Goal: Obtain resource: Obtain resource

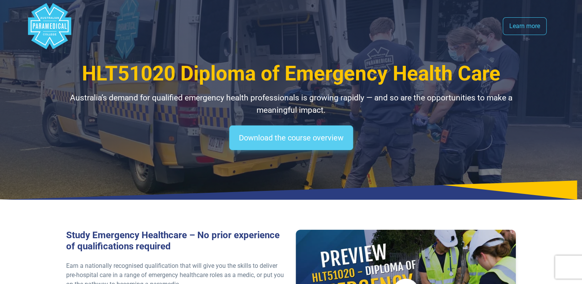
click at [318, 145] on link "Download the course overview" at bounding box center [291, 138] width 124 height 25
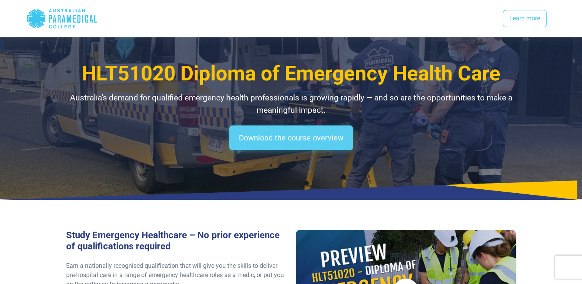
scroll to position [1023, 0]
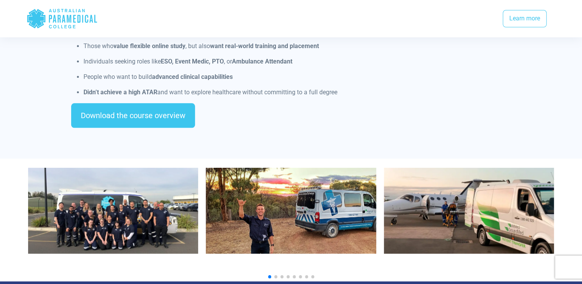
scroll to position [731, 0]
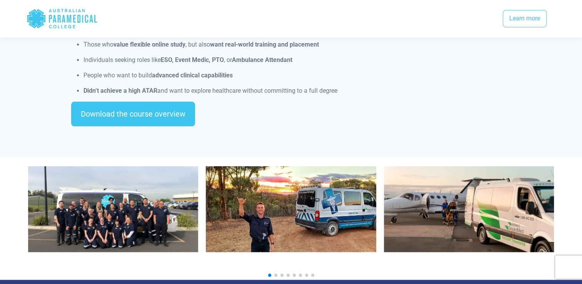
click at [132, 118] on div "Download the course overview" at bounding box center [291, 117] width 440 height 31
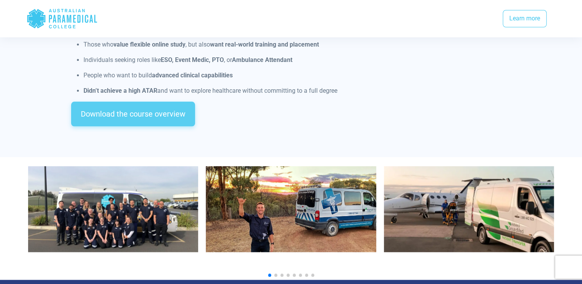
click at [141, 110] on link "Download the course overview" at bounding box center [133, 114] width 124 height 25
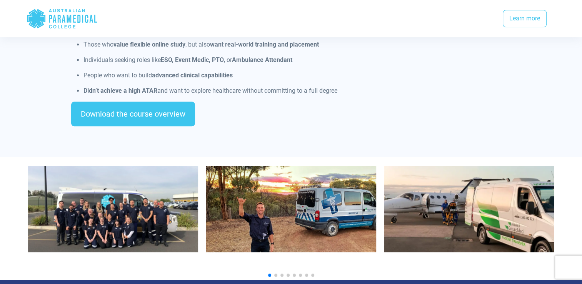
scroll to position [1023, 0]
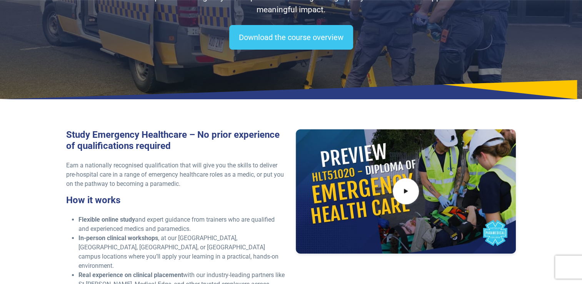
scroll to position [115, 0]
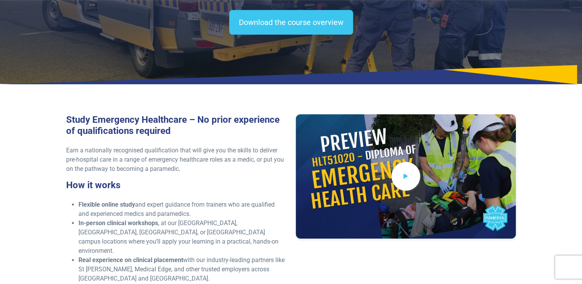
click at [408, 181] on icon at bounding box center [406, 176] width 8 height 13
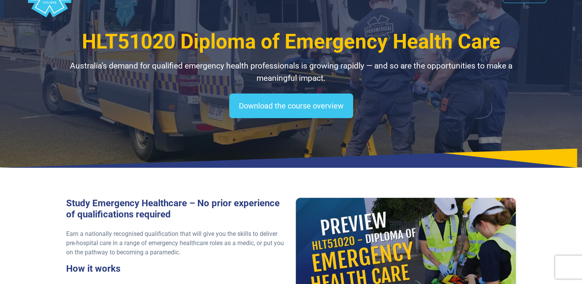
scroll to position [0, 0]
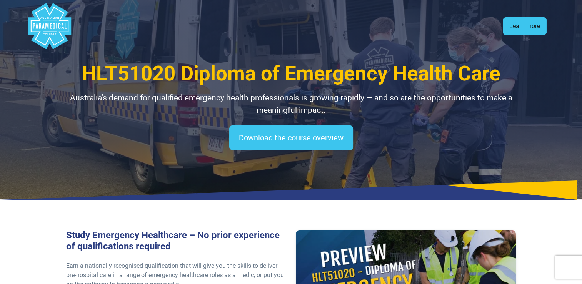
click at [524, 23] on link "Learn more" at bounding box center [525, 26] width 44 height 18
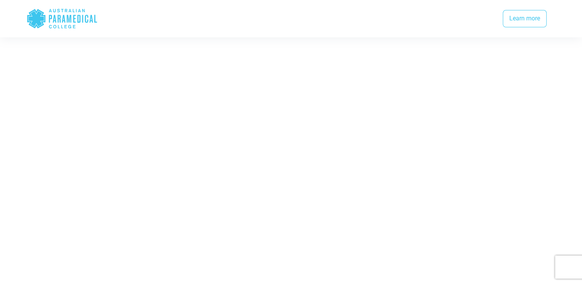
scroll to position [1600, 0]
